Goal: Information Seeking & Learning: Learn about a topic

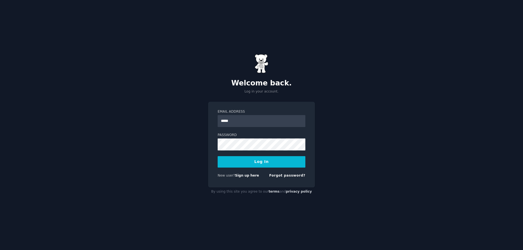
type input "**********"
click at [218, 156] on button "Log In" at bounding box center [262, 161] width 88 height 11
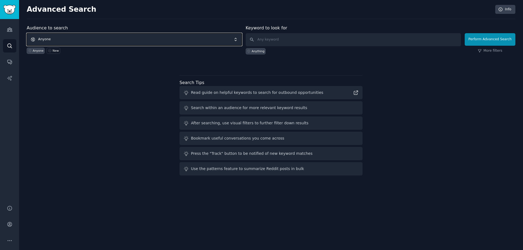
click at [55, 37] on span "Anyone" at bounding box center [134, 39] width 215 height 13
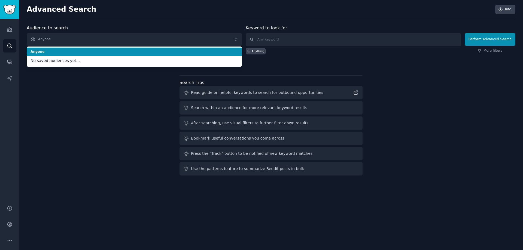
click at [95, 147] on div "Audience to search Anyone Anyone No saved audiences yet... Anyone New Keyword t…" at bounding box center [271, 101] width 489 height 153
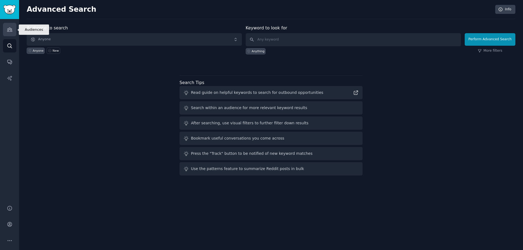
click at [7, 34] on link "Audiences" at bounding box center [9, 29] width 13 height 13
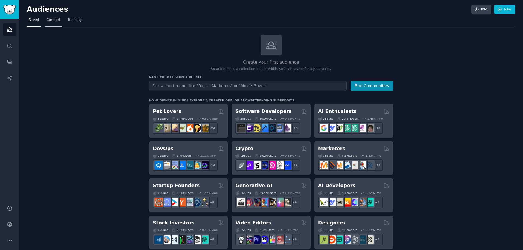
click at [52, 19] on span "Curated" at bounding box center [53, 20] width 13 height 5
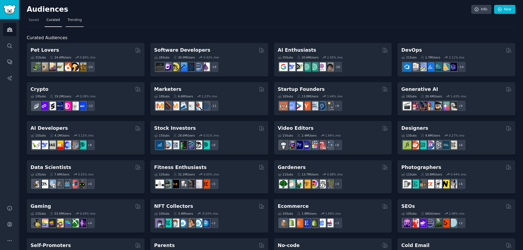
click at [73, 21] on span "Trending" at bounding box center [75, 20] width 14 height 5
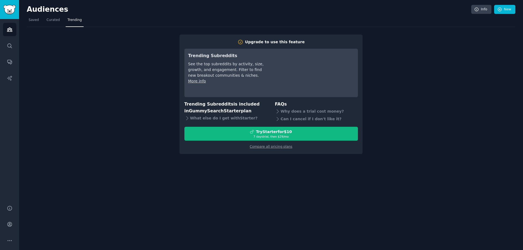
click at [59, 60] on div "Upgrade to use this feature Trending Subreddits See the top subreddits by activ…" at bounding box center [271, 90] width 489 height 127
click at [48, 20] on span "Curated" at bounding box center [53, 20] width 13 height 5
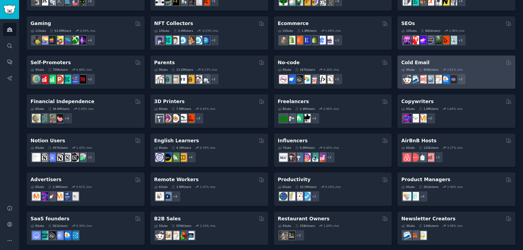
scroll to position [185, 0]
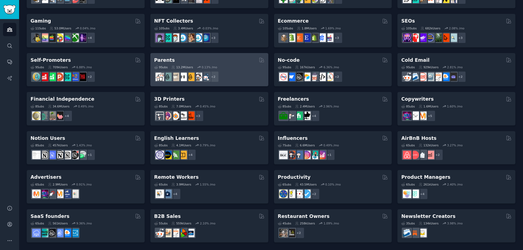
click at [160, 60] on h2 "Parents" at bounding box center [164, 60] width 21 height 7
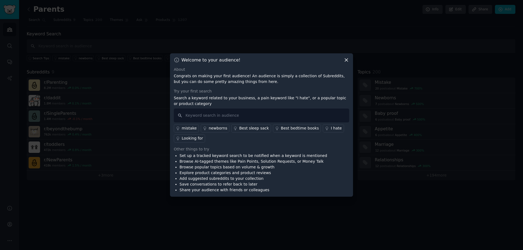
click at [347, 63] on icon at bounding box center [346, 60] width 6 height 6
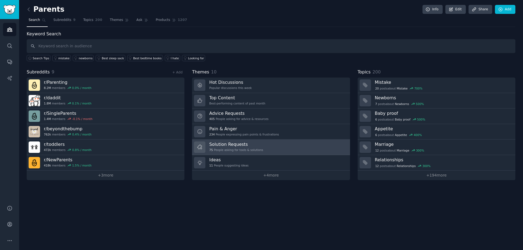
click at [226, 150] on div "75 People asking for tools & solutions" at bounding box center [236, 150] width 54 height 4
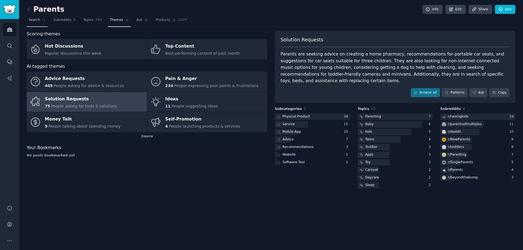
click at [28, 23] on link "Search" at bounding box center [37, 21] width 21 height 11
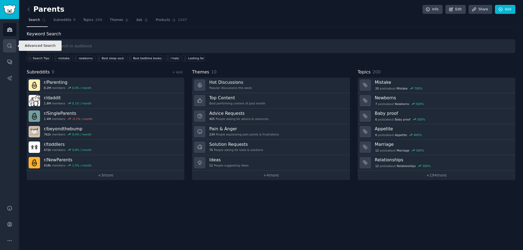
click at [12, 48] on icon "Sidebar" at bounding box center [10, 46] width 6 height 6
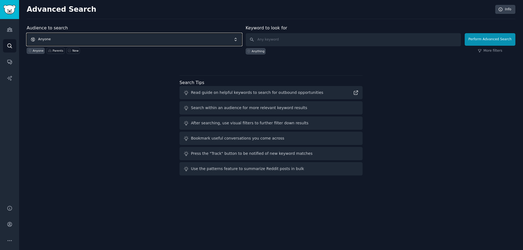
click at [101, 38] on span "Anyone" at bounding box center [134, 39] width 215 height 13
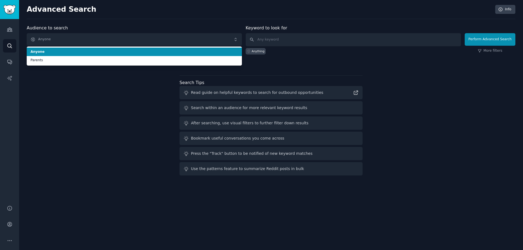
click at [74, 51] on span "Anyone" at bounding box center [135, 52] width 208 height 5
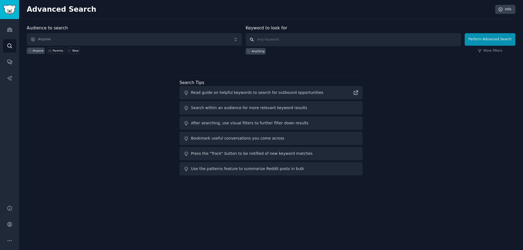
click at [272, 40] on input "text" at bounding box center [353, 39] width 215 height 13
type input "Screentime"
click at [492, 40] on button "Perform Advanced Search" at bounding box center [490, 39] width 51 height 13
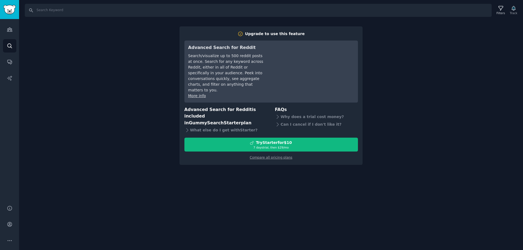
click at [418, 60] on div "Search Filters Track Upgrade to use this feature Advanced Search for Reddit Sea…" at bounding box center [271, 125] width 504 height 250
click at [82, 34] on div "Search Filters Track Upgrade to use this feature Advanced Search for Reddit Sea…" at bounding box center [271, 125] width 504 height 250
click at [65, 10] on input "Search" at bounding box center [258, 10] width 467 height 13
click at [6, 31] on link "Audiences" at bounding box center [9, 29] width 13 height 13
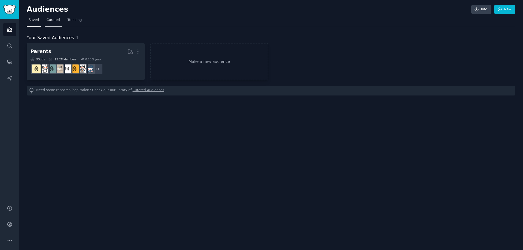
click at [51, 24] on link "Curated" at bounding box center [53, 21] width 17 height 11
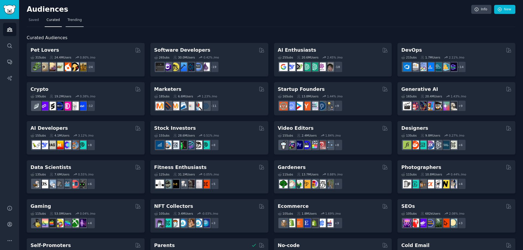
click at [73, 22] on span "Trending" at bounding box center [75, 20] width 14 height 5
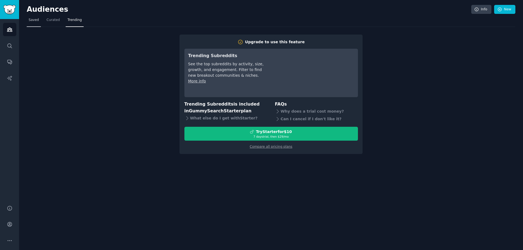
click at [32, 18] on span "Saved" at bounding box center [34, 20] width 10 height 5
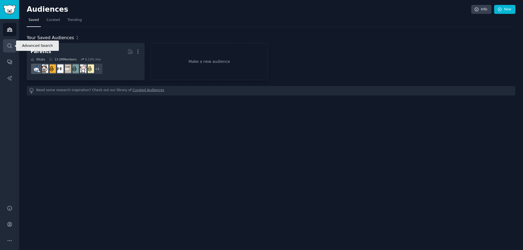
click at [10, 47] on icon "Sidebar" at bounding box center [9, 46] width 4 height 4
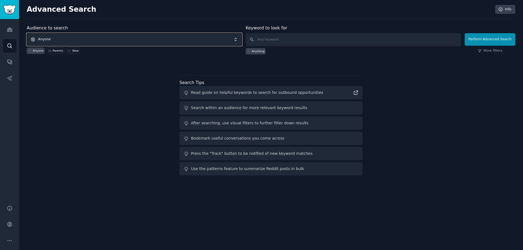
click at [98, 38] on span "Anyone" at bounding box center [134, 39] width 215 height 13
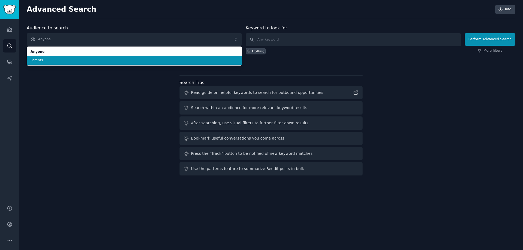
click at [65, 59] on span "Parents" at bounding box center [135, 60] width 208 height 5
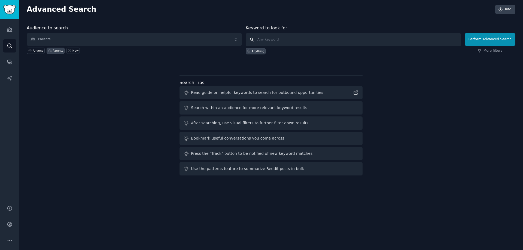
click at [272, 42] on input "text" at bounding box center [353, 39] width 215 height 13
type input "screeb"
